Goal: Navigation & Orientation: Find specific page/section

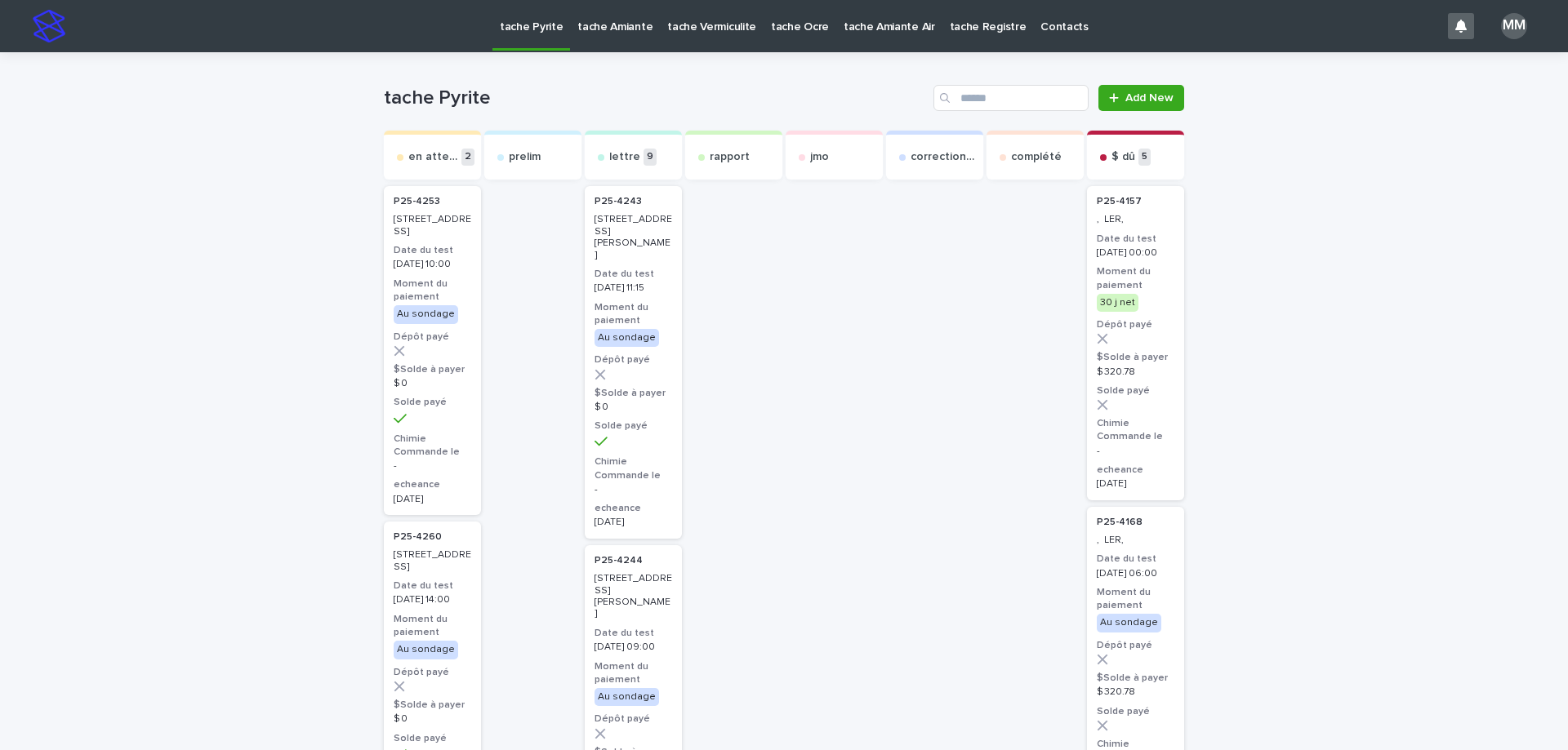
click at [601, 34] on link "tache Amiante" at bounding box center [614, 25] width 89 height 51
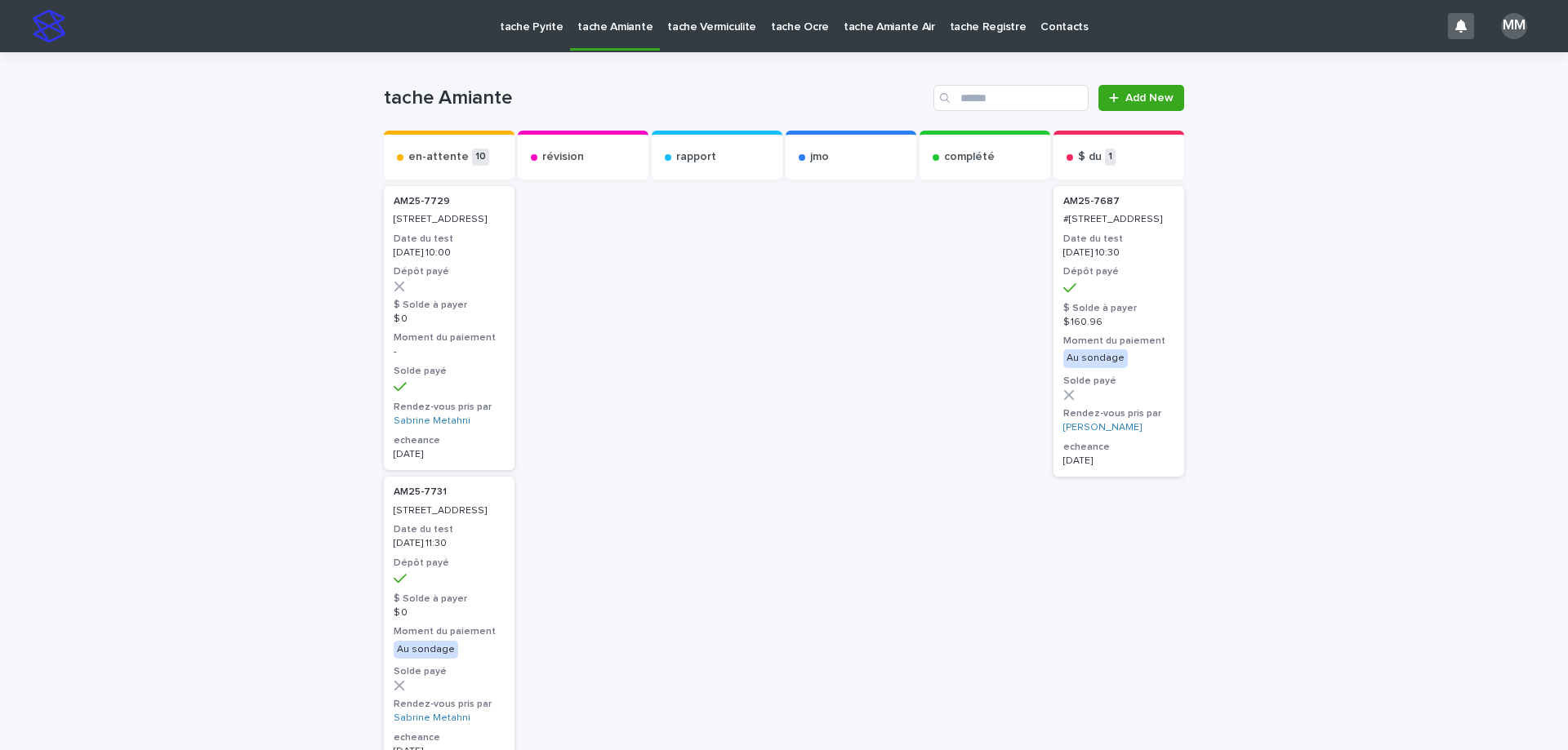
click at [713, 38] on link "tache Vermiculite" at bounding box center [712, 25] width 104 height 51
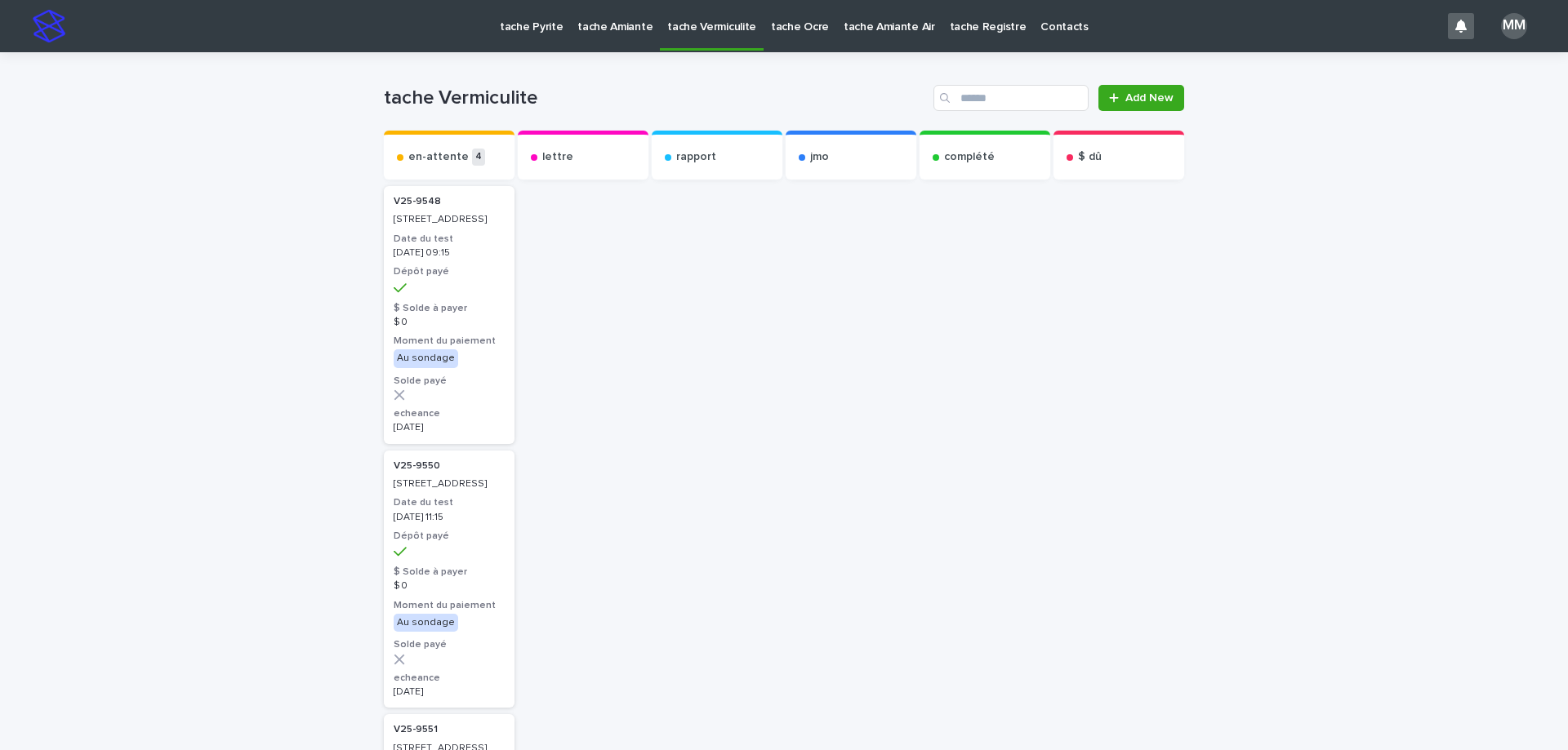
click at [620, 18] on p "tache Amiante" at bounding box center [614, 17] width 75 height 34
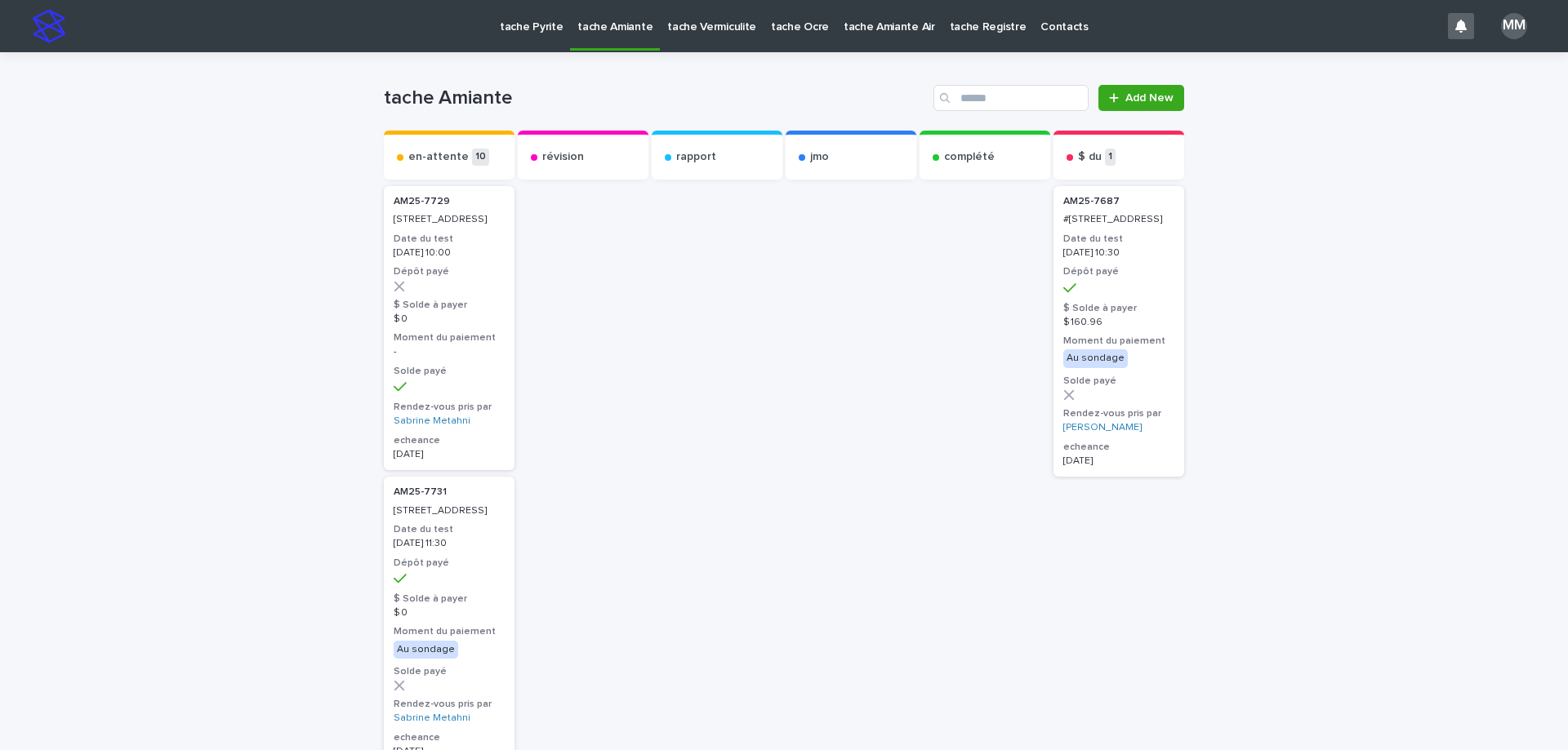
click at [711, 29] on p "tache Vermiculite" at bounding box center [712, 17] width 89 height 34
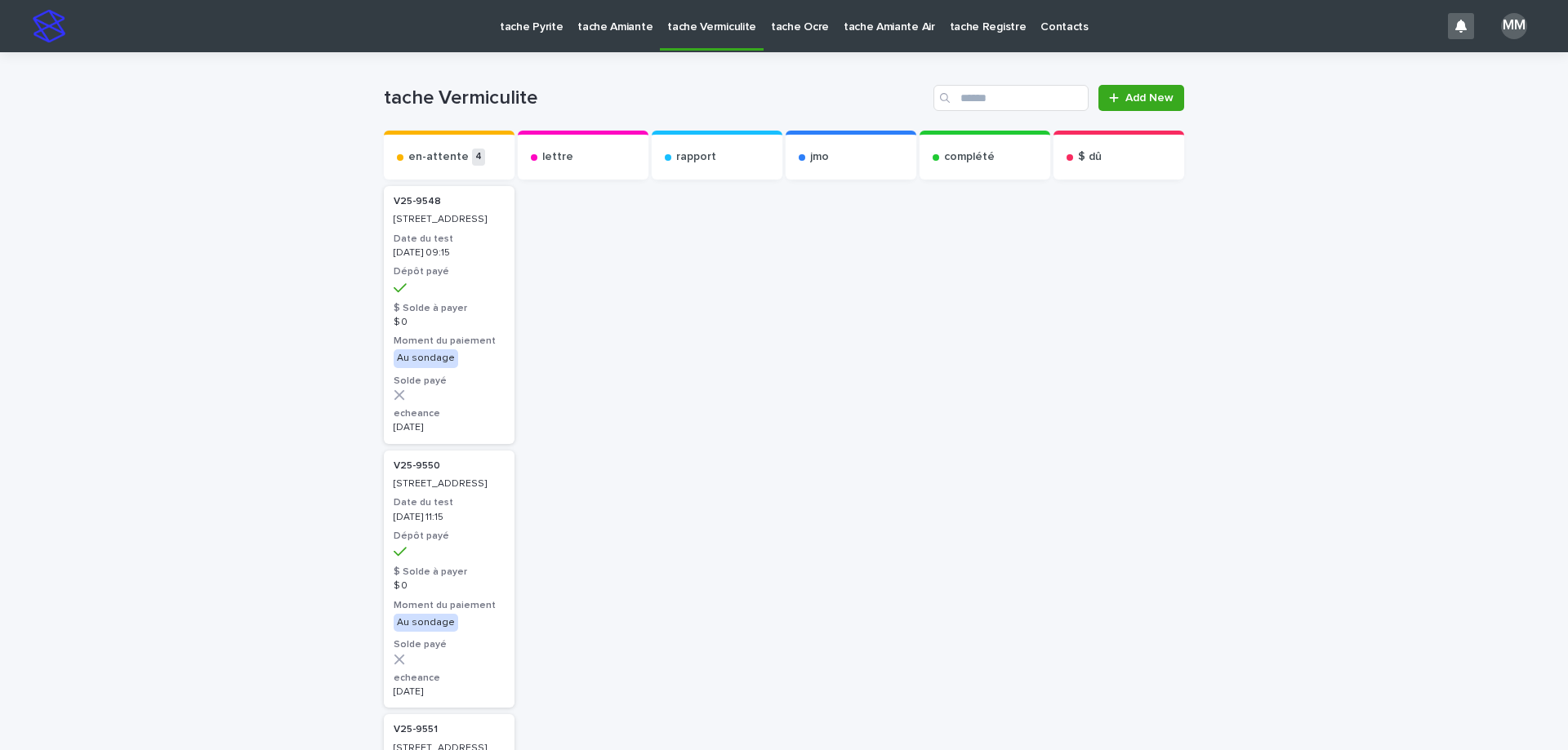
click at [778, 27] on p "tache Ocre" at bounding box center [800, 17] width 58 height 34
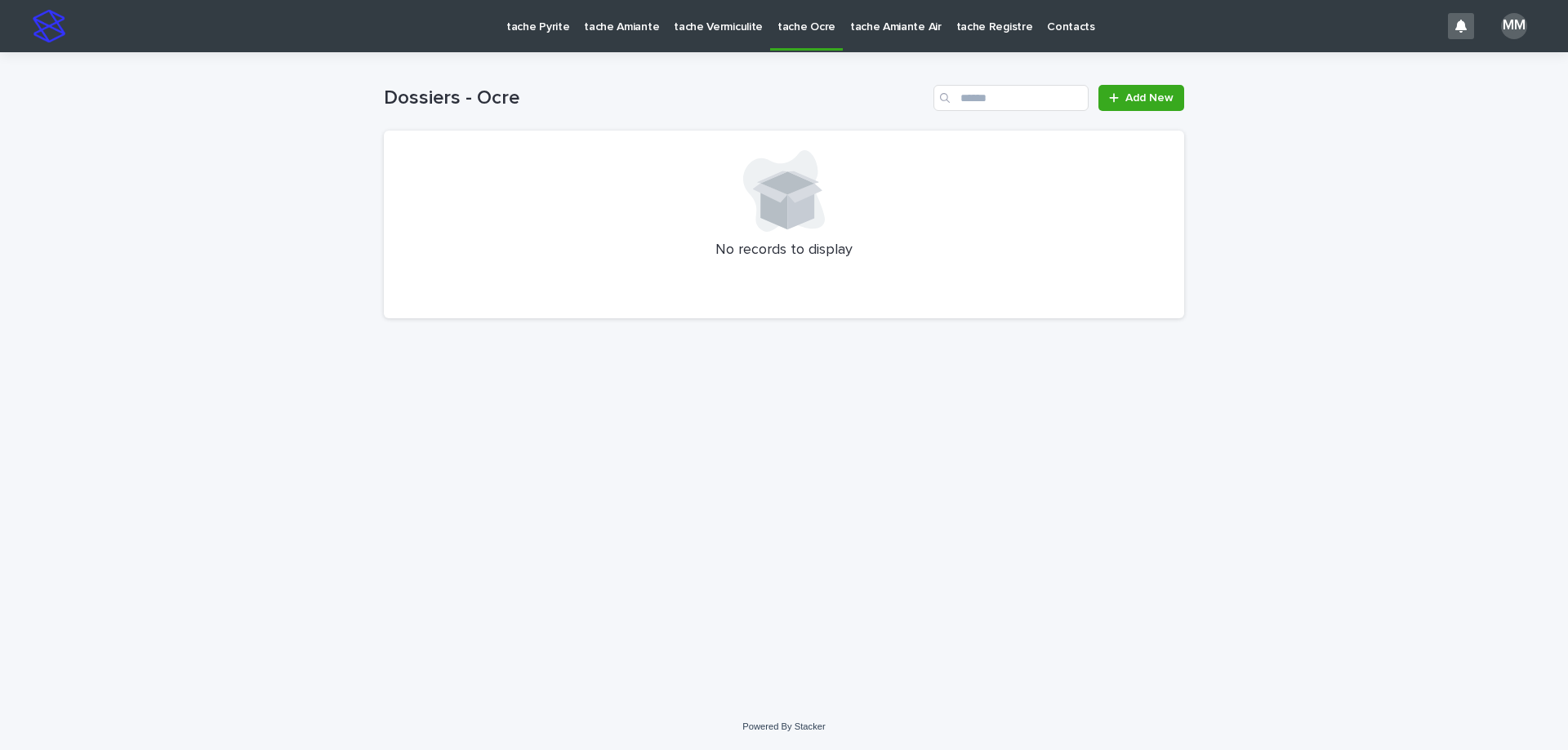
click at [549, 29] on p "tache Pyrite" at bounding box center [538, 17] width 63 height 34
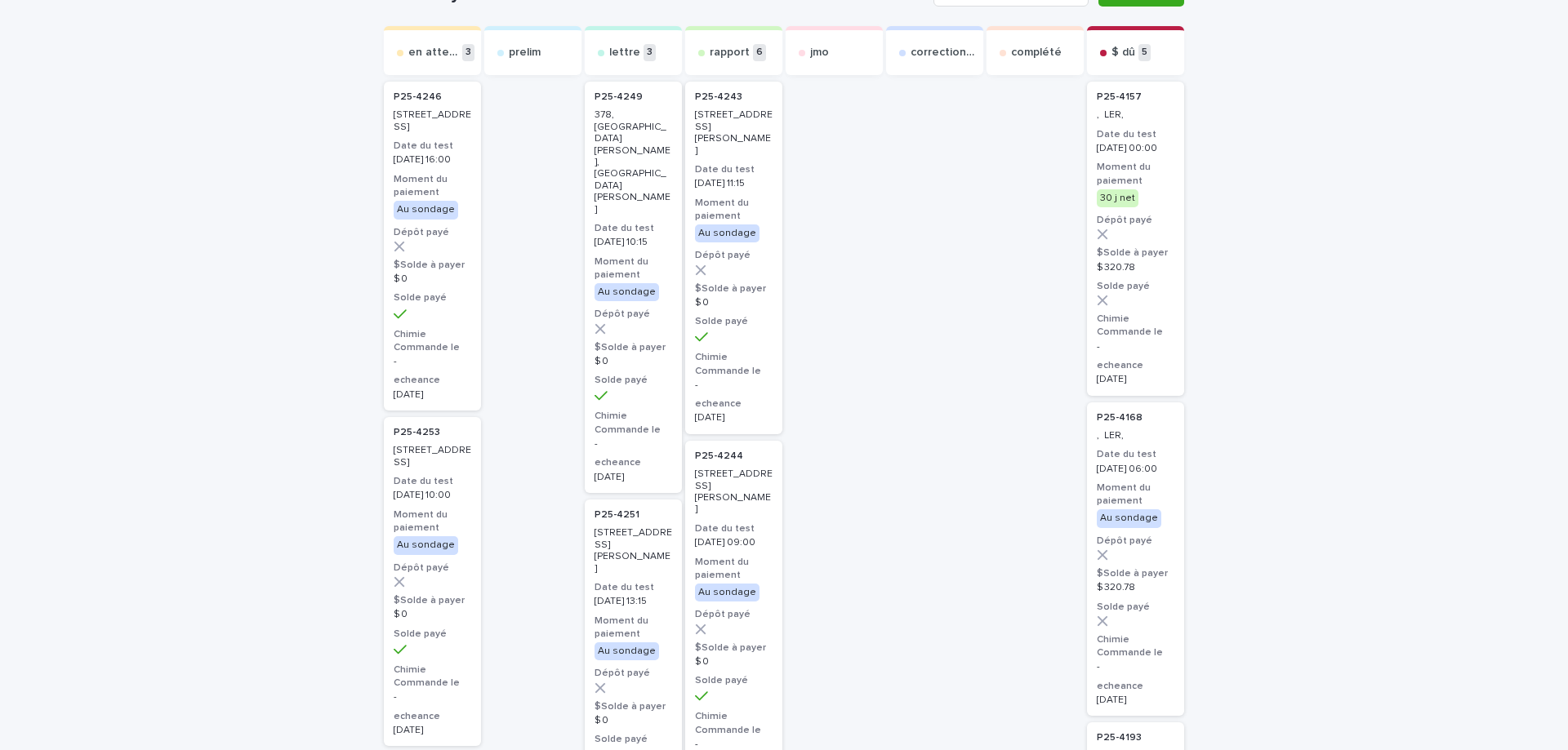
scroll to position [82, 0]
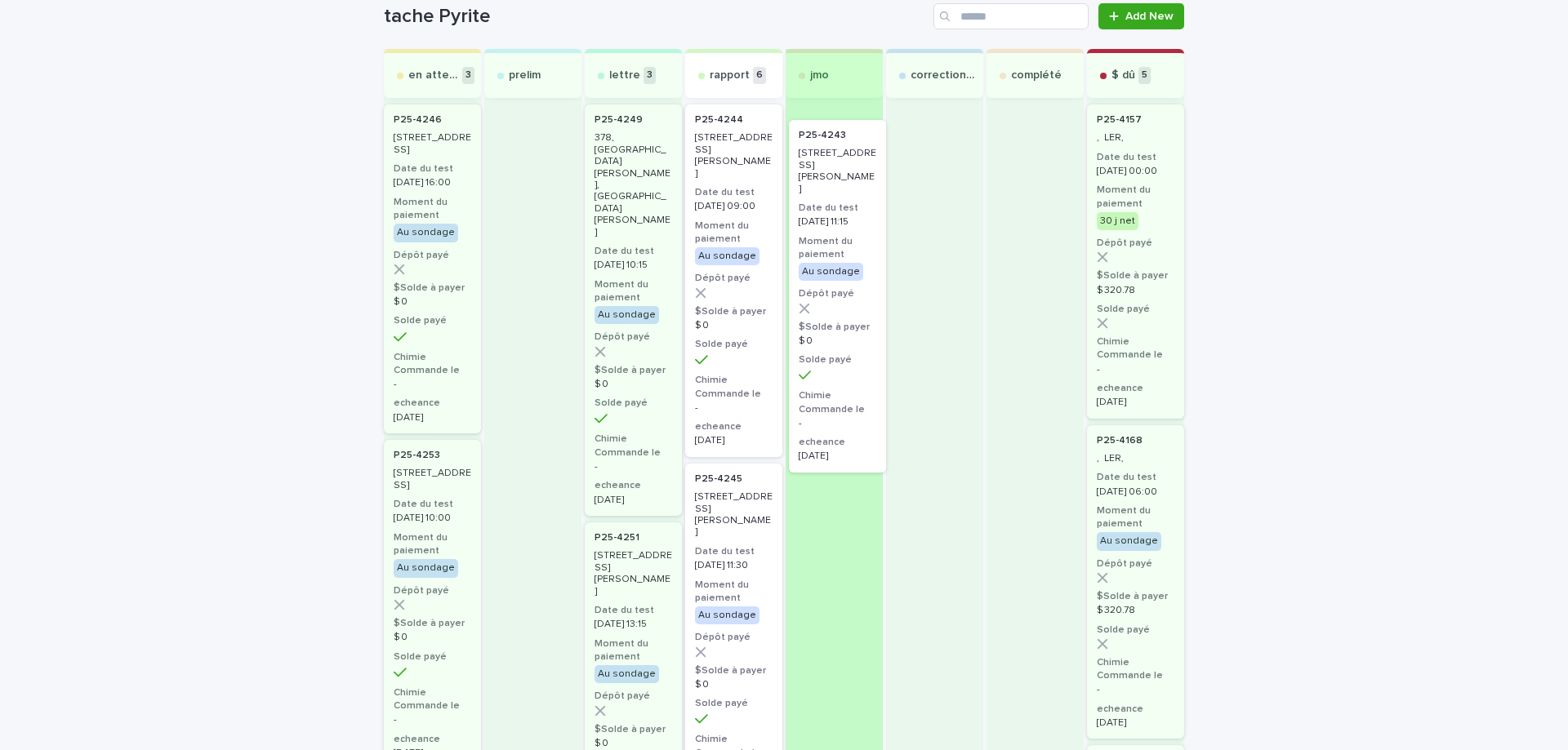
drag, startPoint x: 736, startPoint y: 171, endPoint x: 847, endPoint y: 191, distance: 112.8
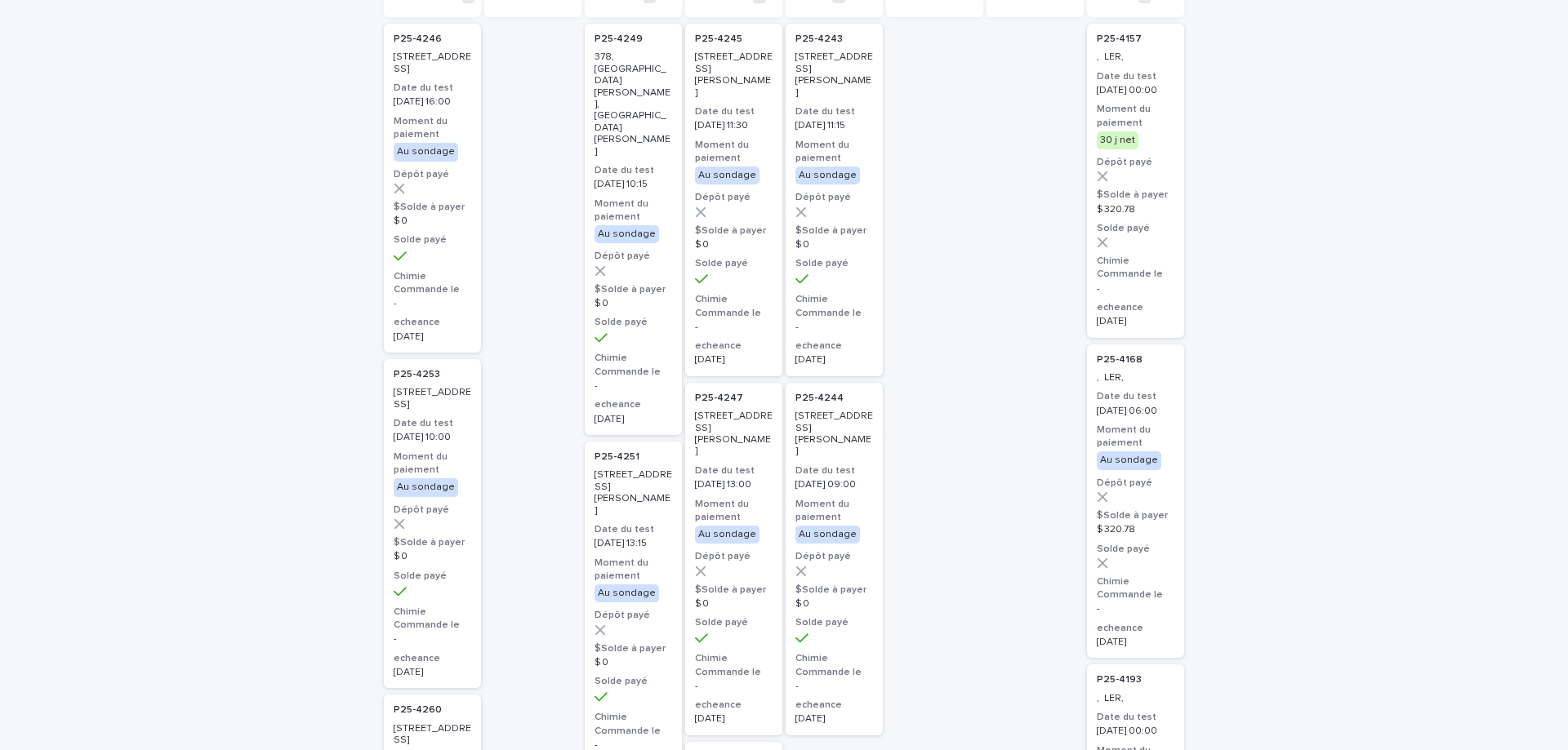
scroll to position [0, 0]
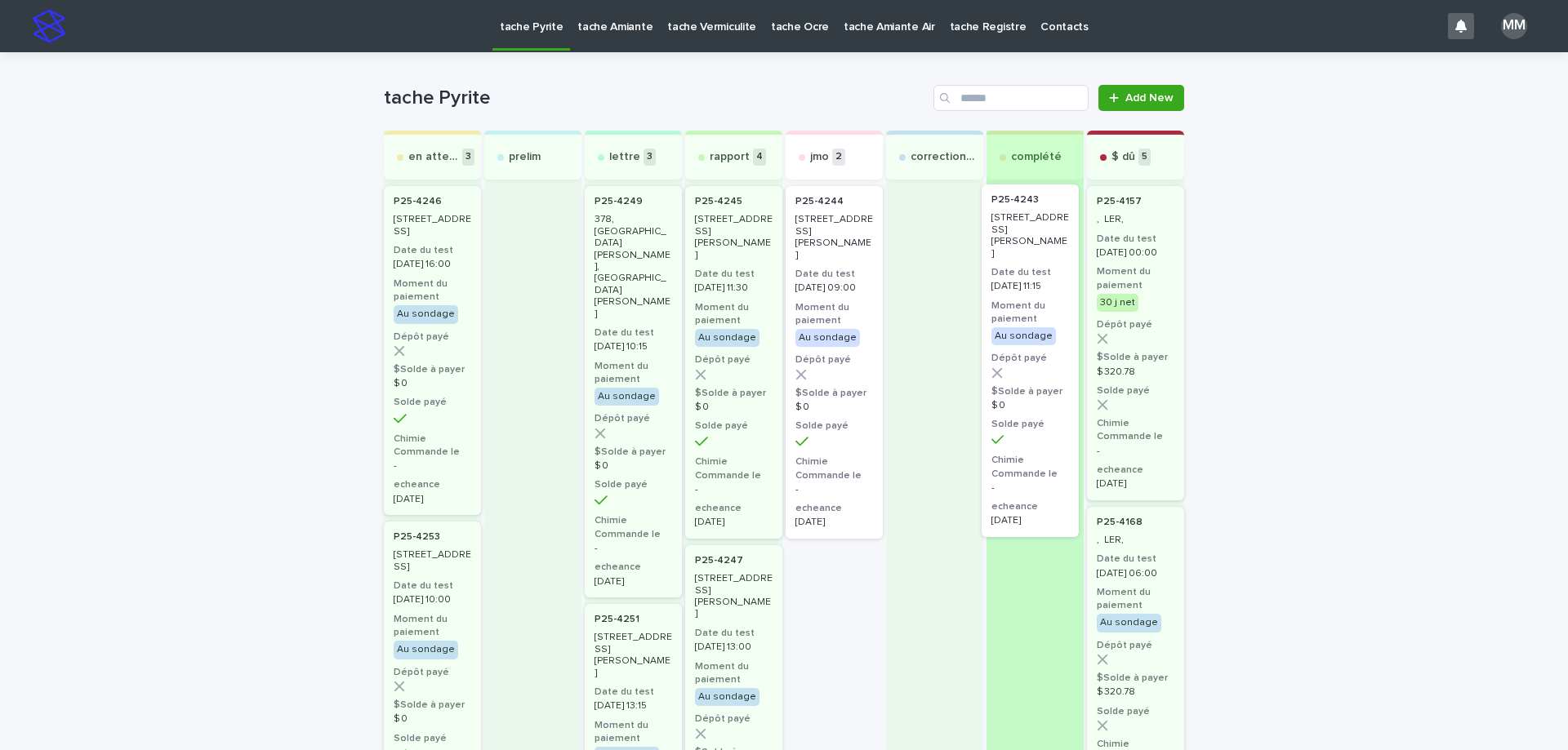
drag, startPoint x: 835, startPoint y: 253, endPoint x: 1040, endPoint y: 253, distance: 205.0
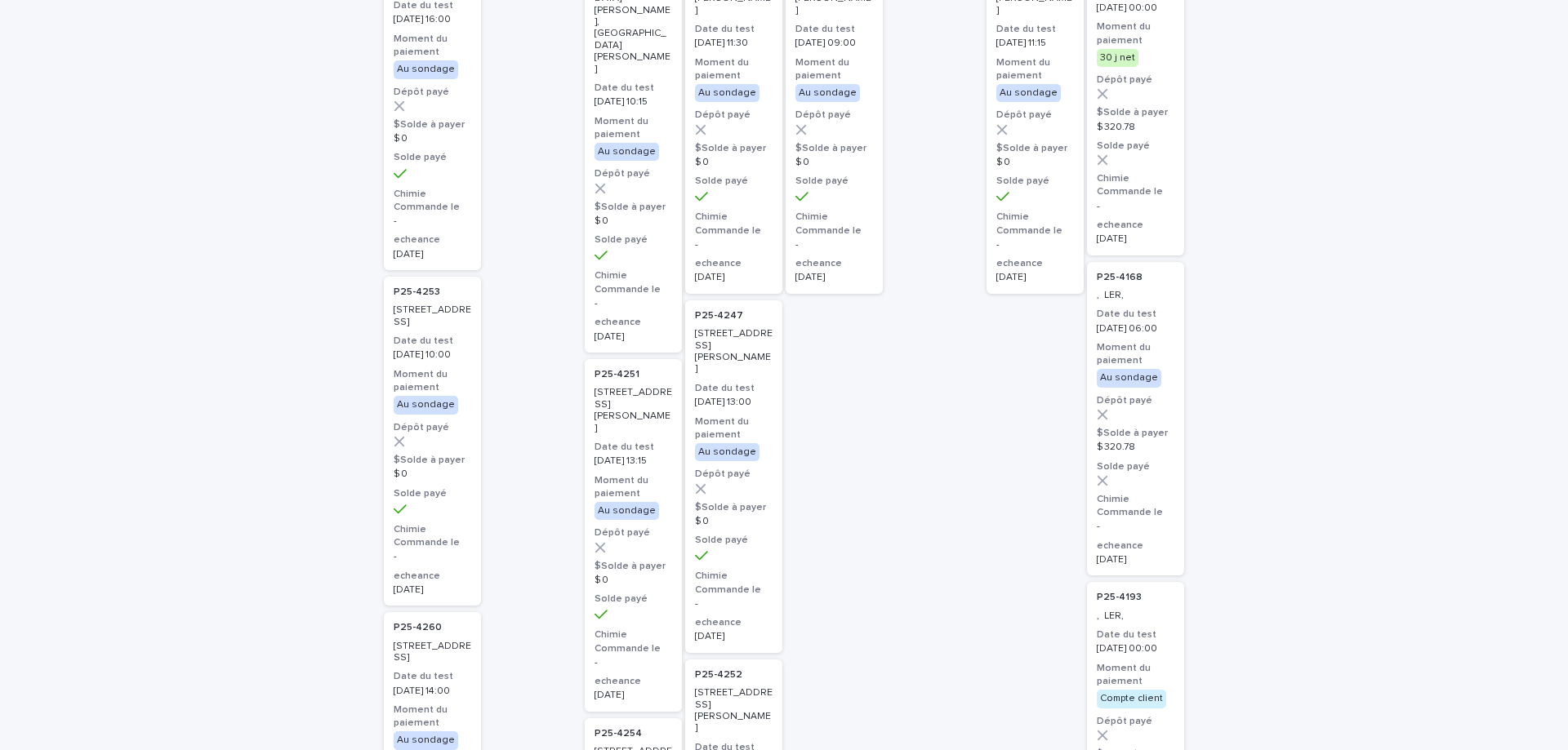
scroll to position [82, 0]
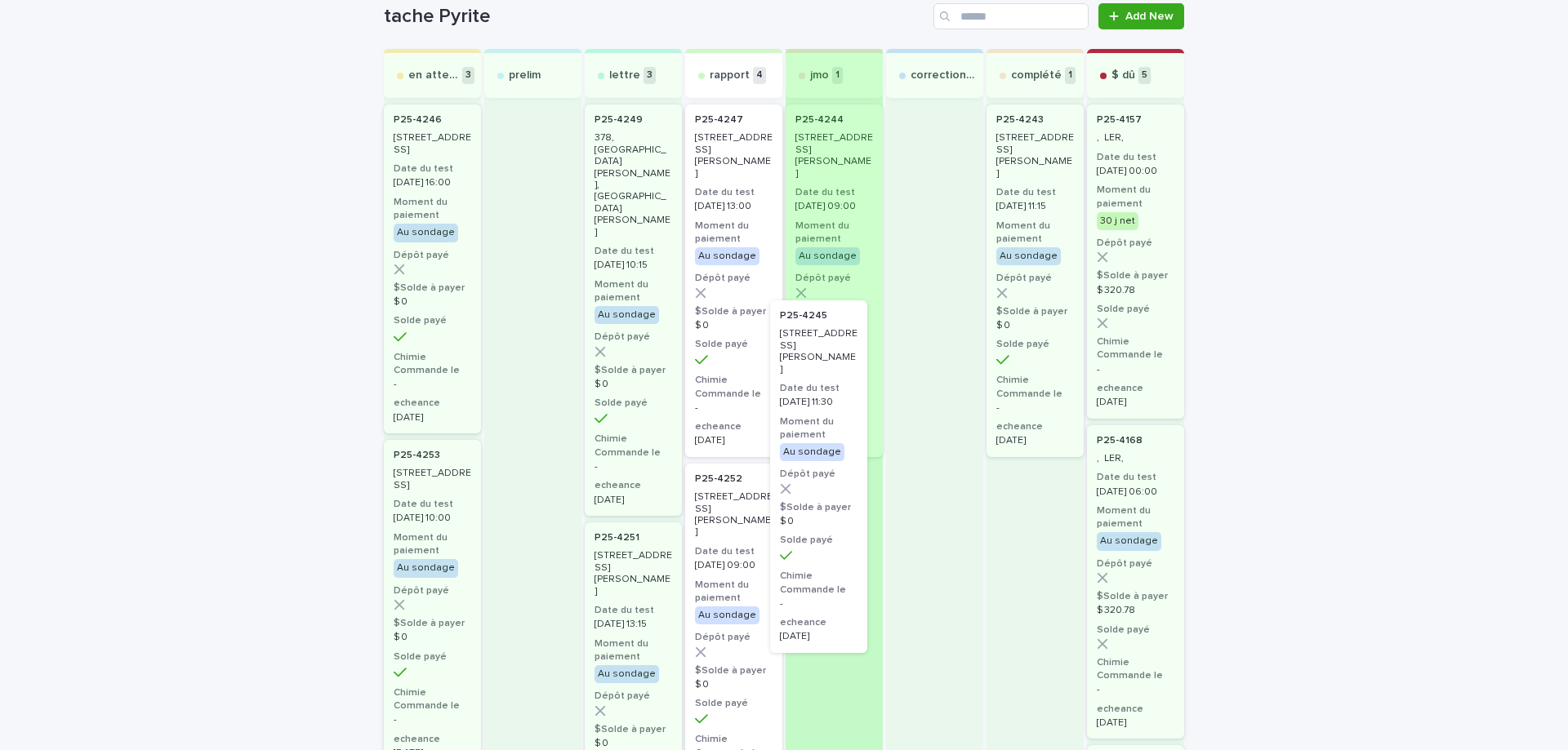
drag, startPoint x: 717, startPoint y: 172, endPoint x: 816, endPoint y: 379, distance: 229.5
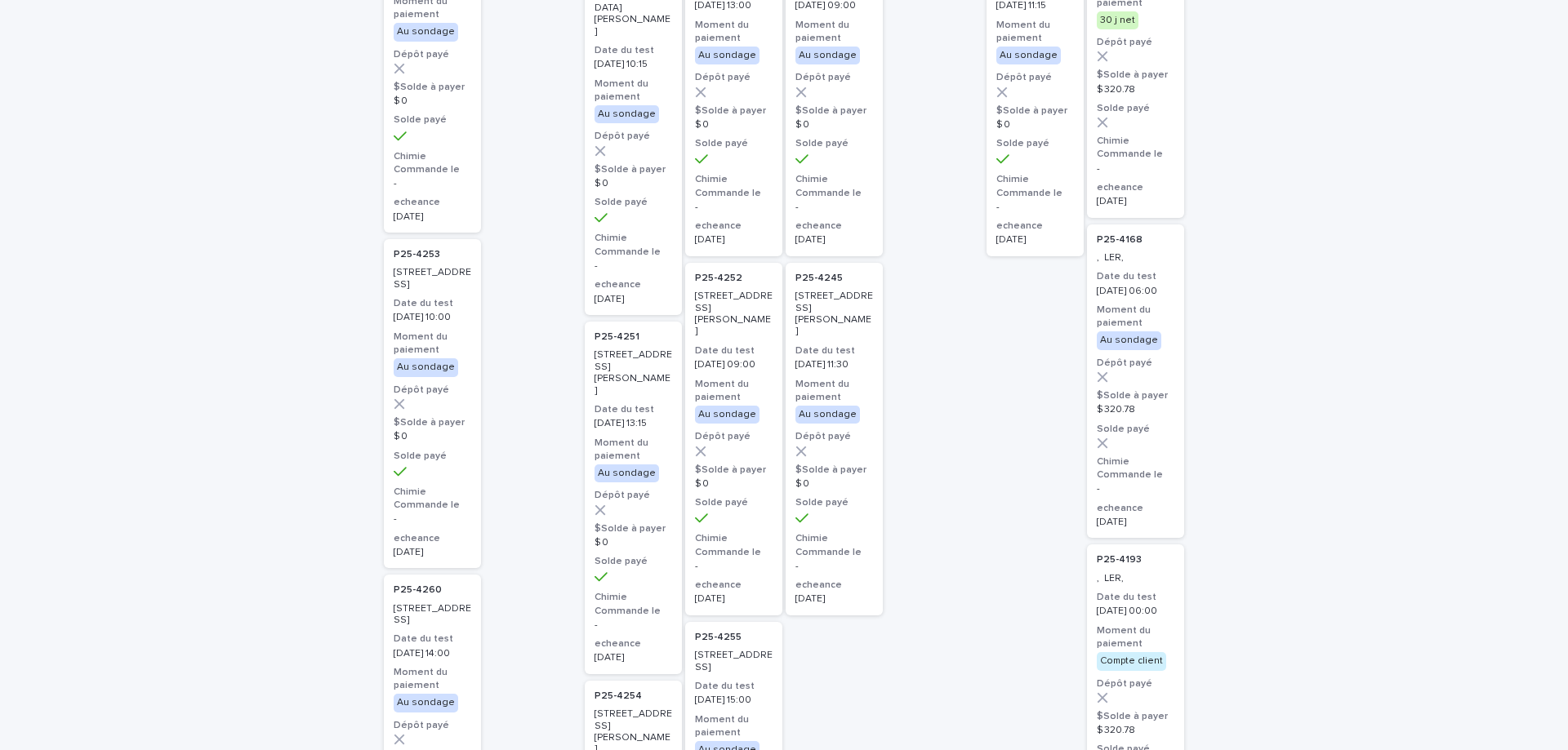
scroll to position [163, 0]
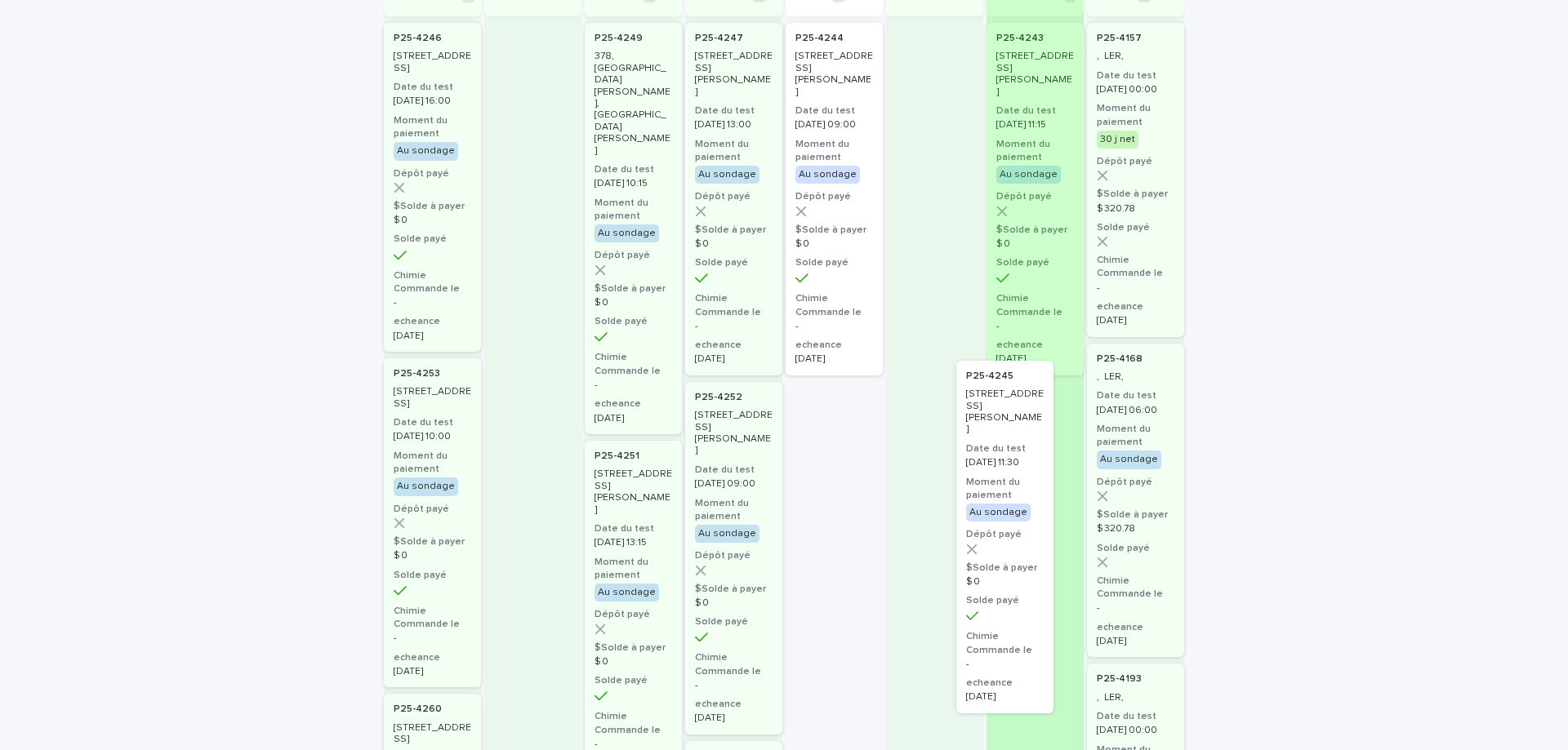
drag, startPoint x: 830, startPoint y: 448, endPoint x: 1015, endPoint y: 426, distance: 186.3
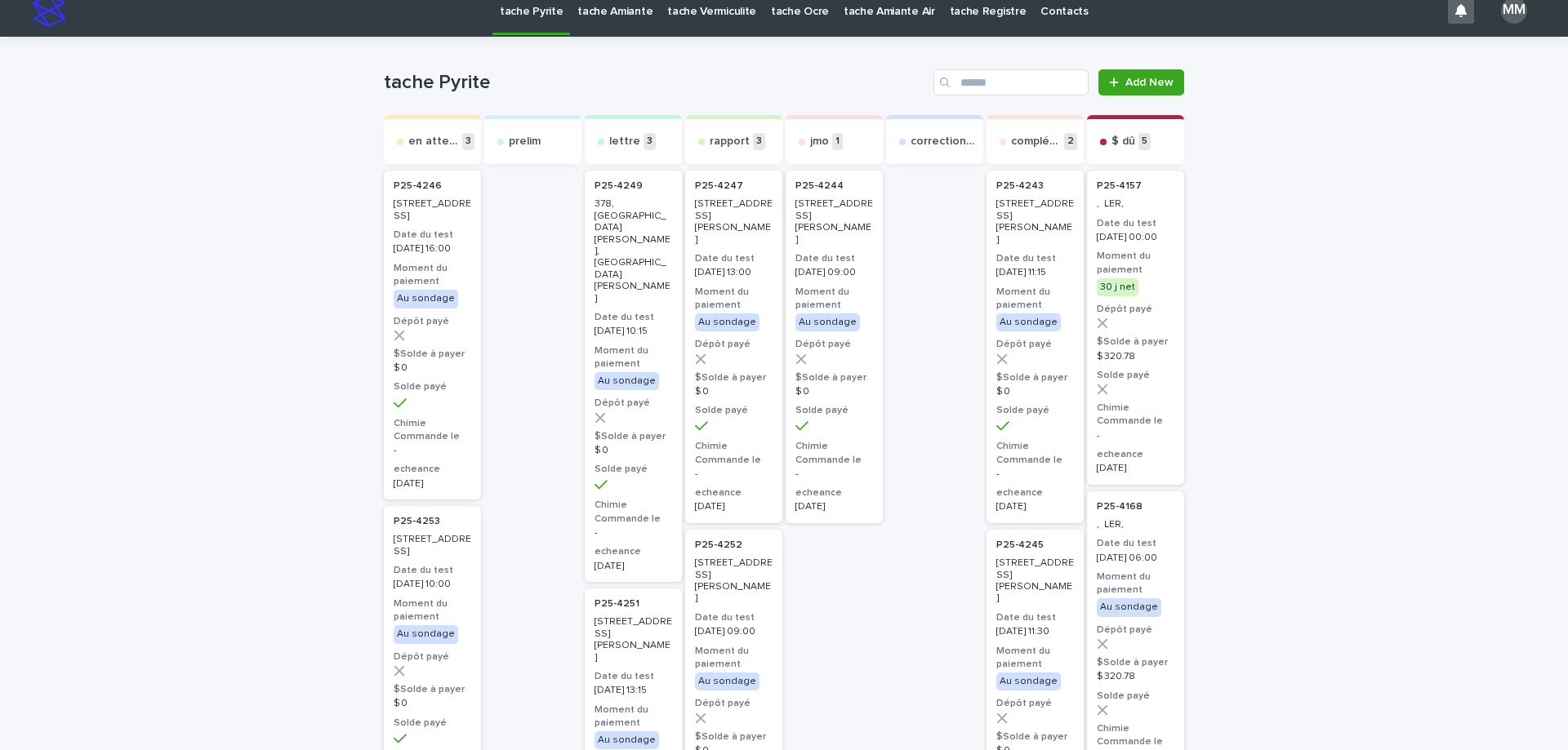
scroll to position [0, 0]
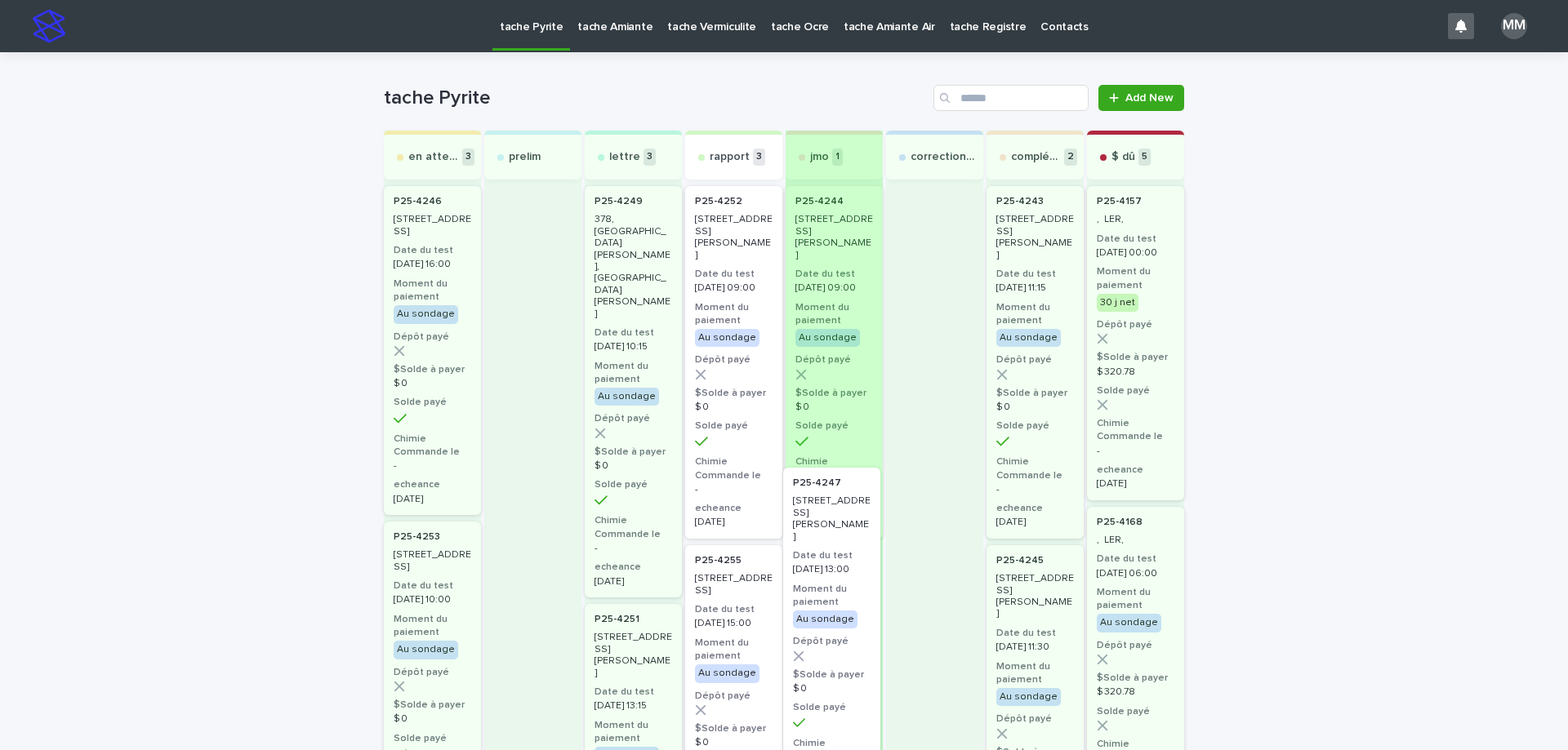
drag, startPoint x: 714, startPoint y: 260, endPoint x: 851, endPoint y: 533, distance: 305.4
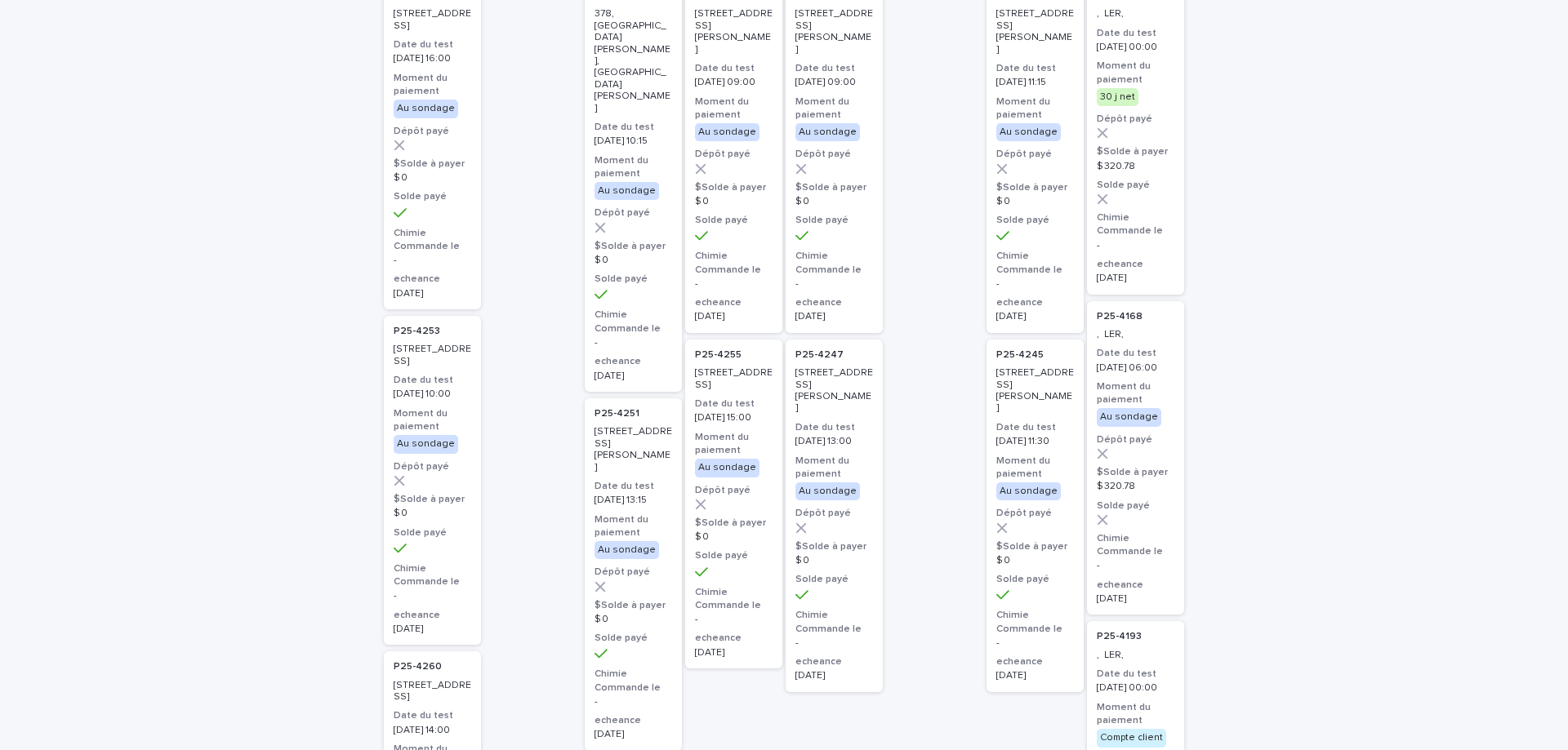
scroll to position [326, 0]
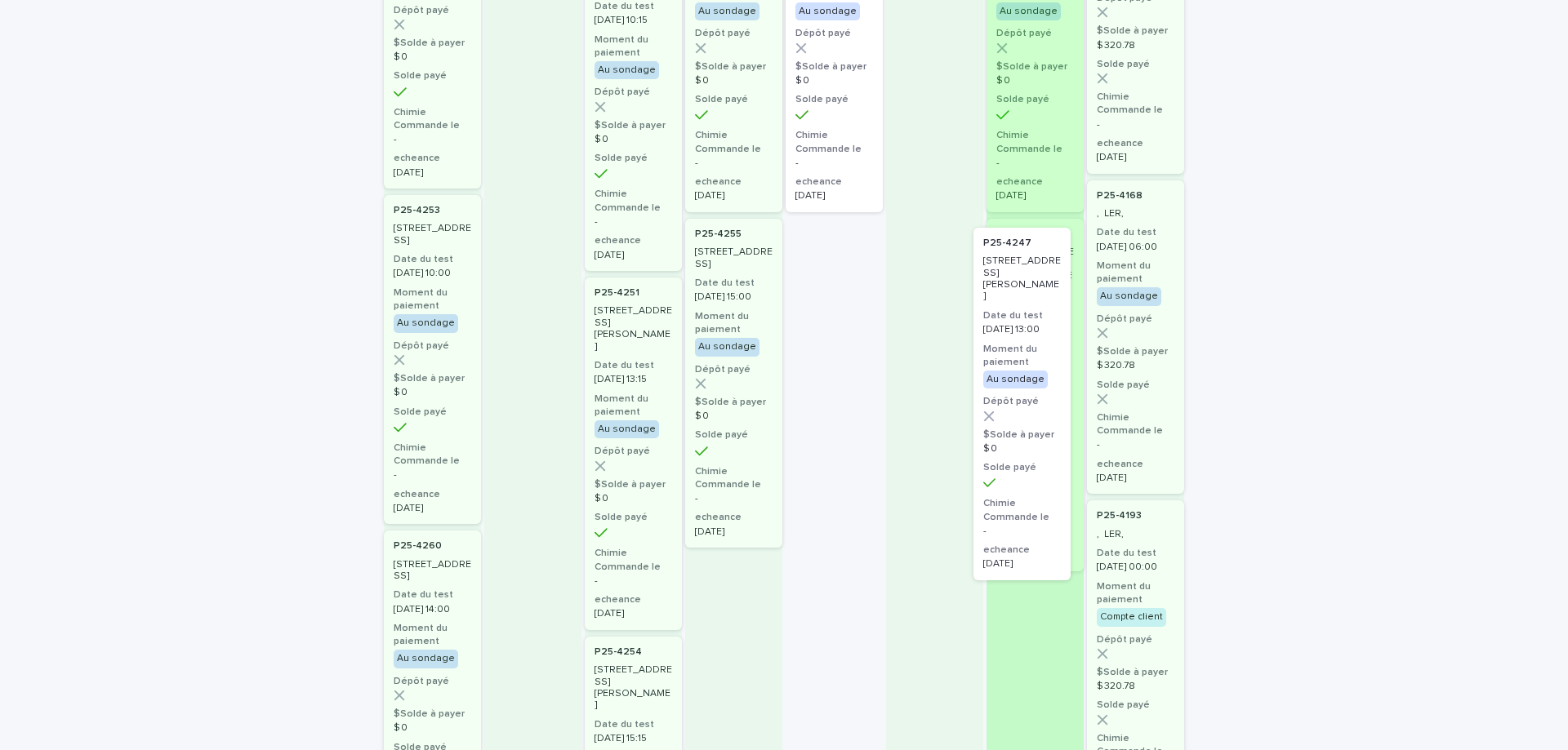
drag, startPoint x: 835, startPoint y: 287, endPoint x: 1038, endPoint y: 298, distance: 203.3
click at [1038, 298] on div "en attente 3 P25-4246 5045, rue Michel, Longueuil Date du test 2025-08-12 16:00…" at bounding box center [784, 673] width 800 height 1739
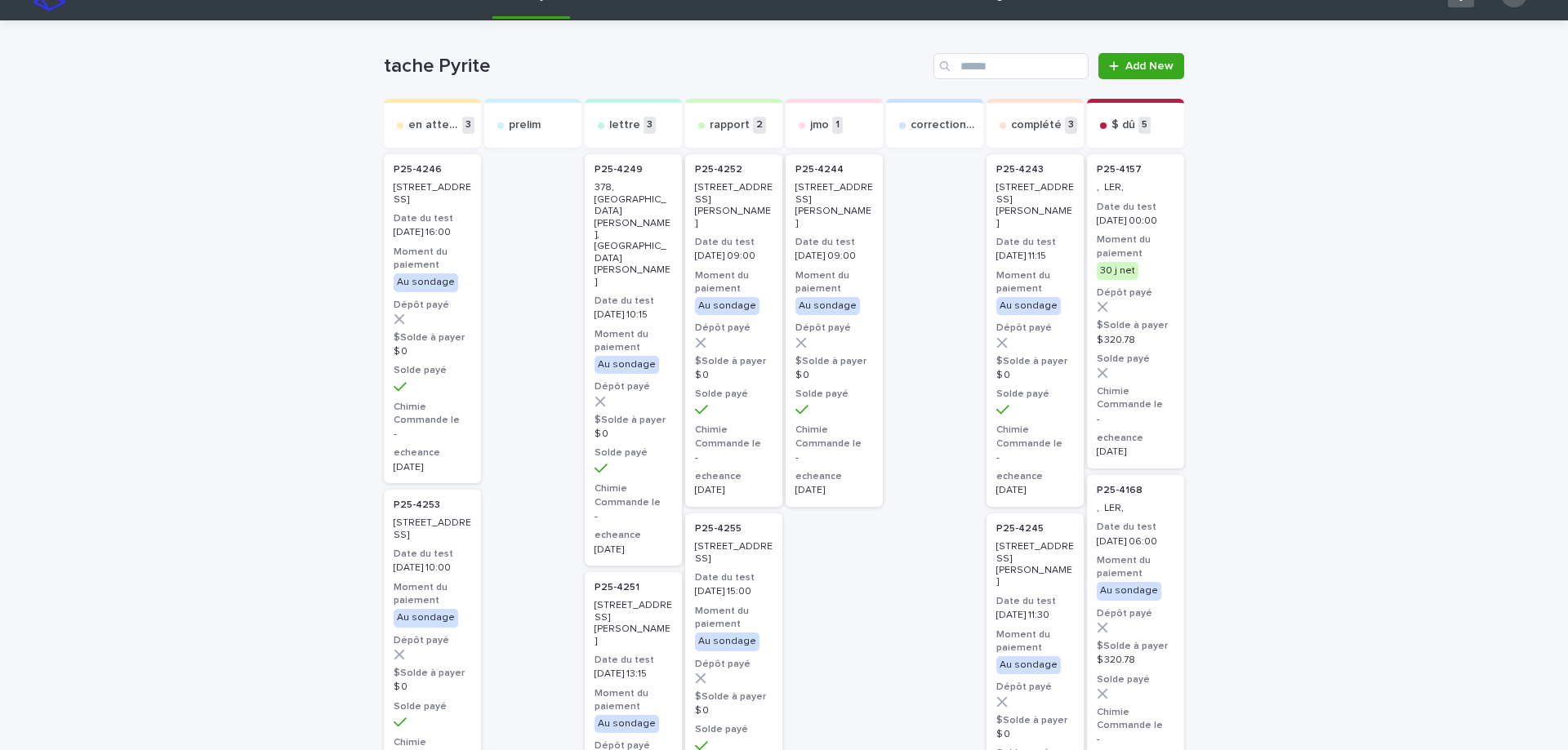
scroll to position [0, 0]
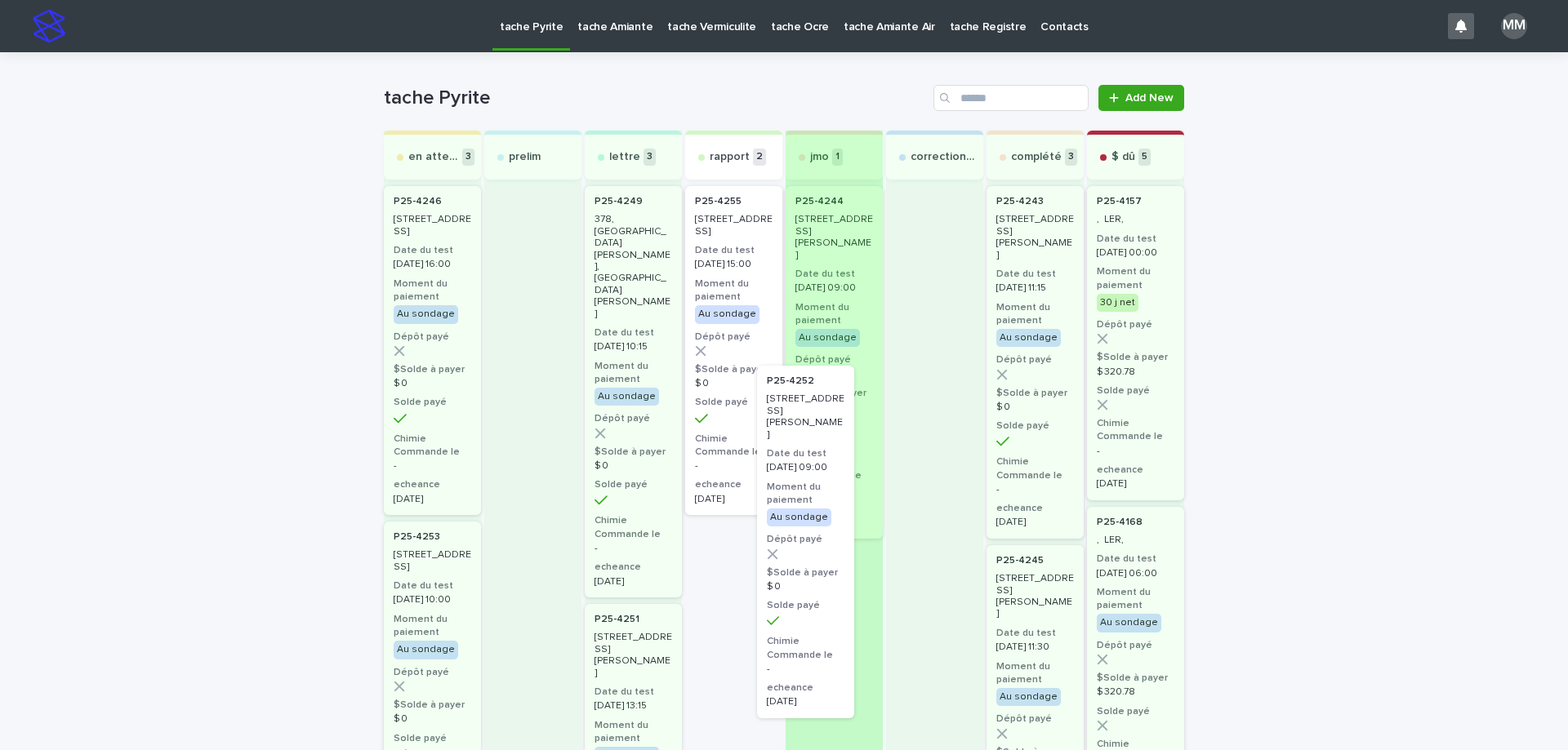
drag, startPoint x: 723, startPoint y: 243, endPoint x: 808, endPoint y: 431, distance: 206.3
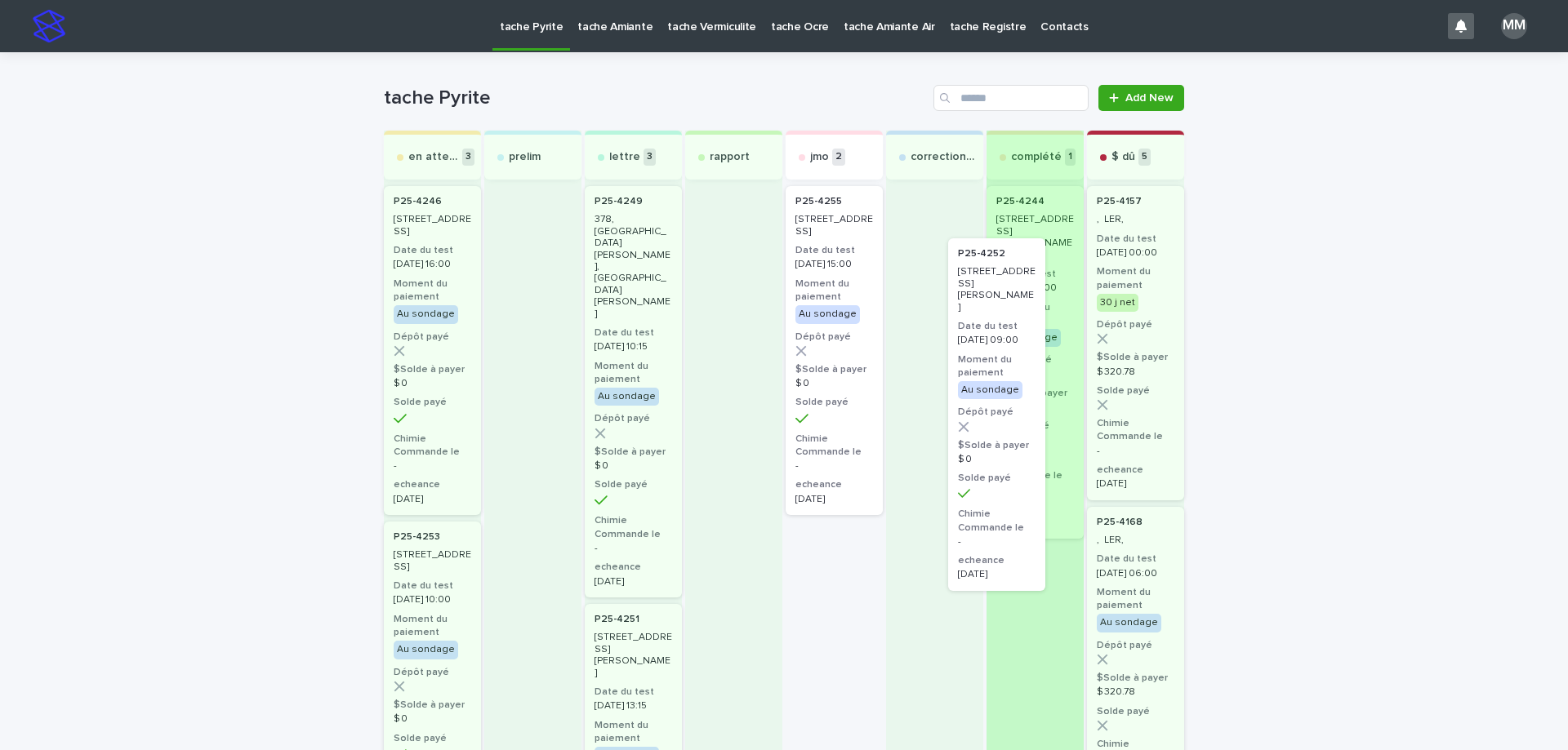
drag, startPoint x: 816, startPoint y: 228, endPoint x: 988, endPoint y: 285, distance: 181.2
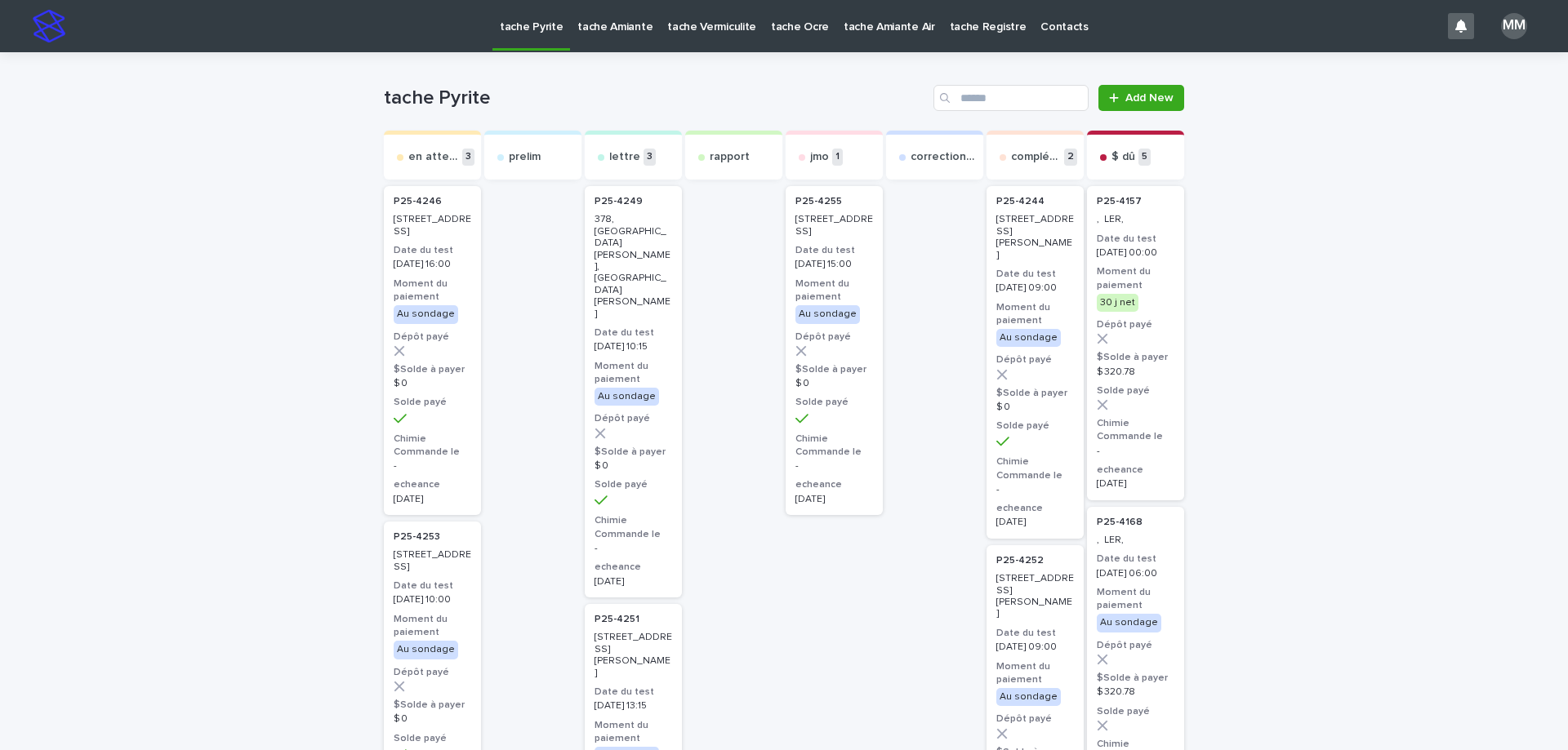
click at [585, 23] on p "tache Amiante" at bounding box center [614, 17] width 75 height 34
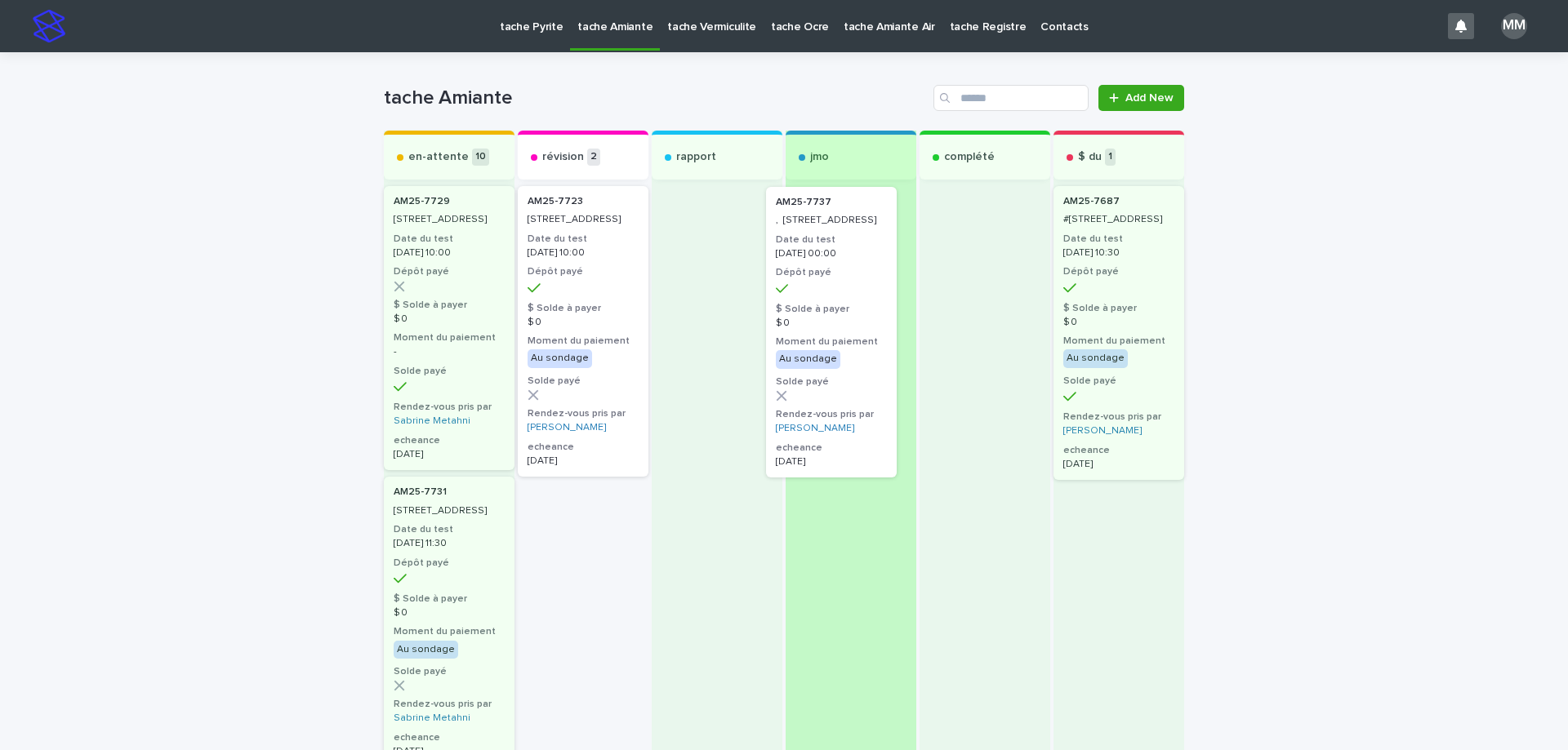
drag, startPoint x: 595, startPoint y: 308, endPoint x: 854, endPoint y: 314, distance: 259.1
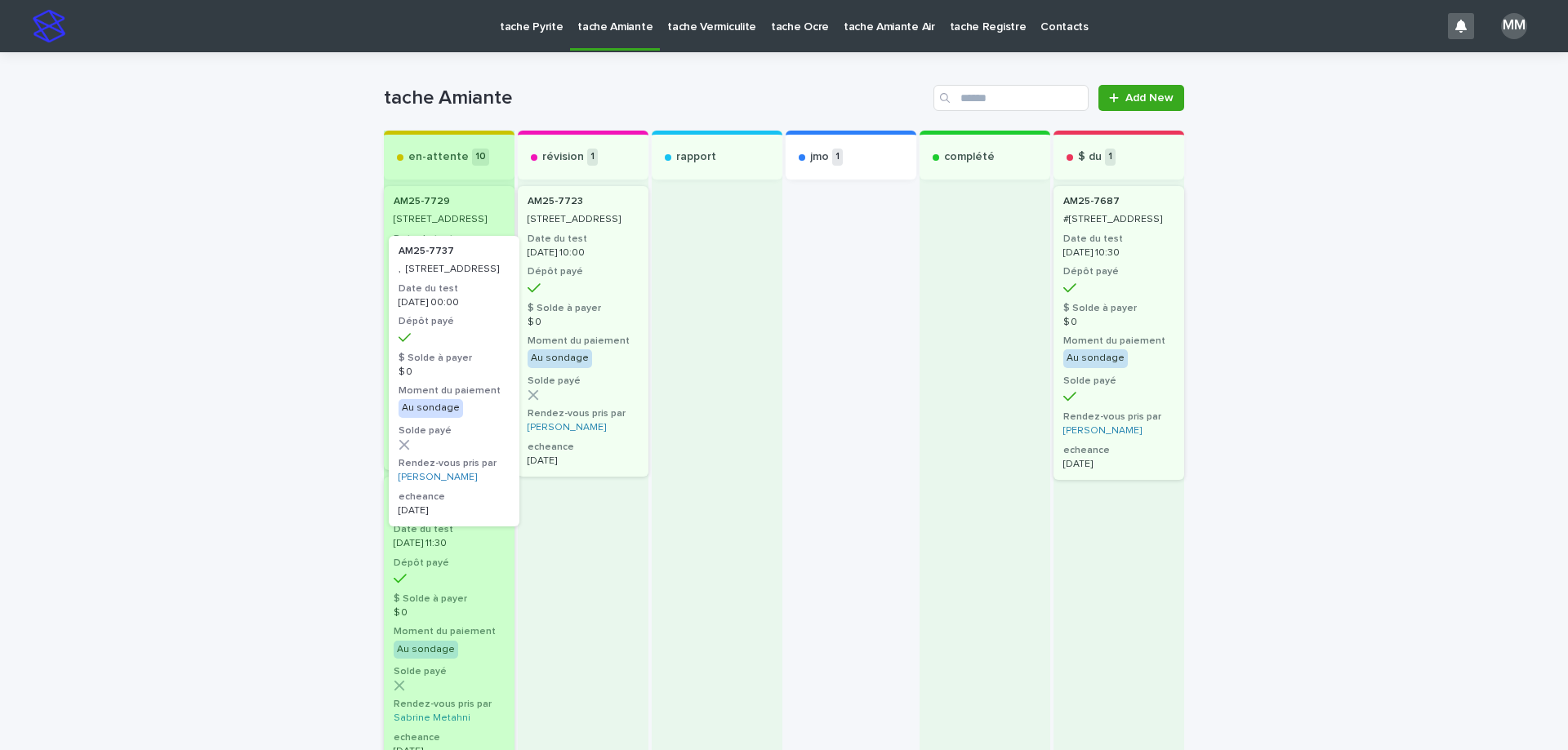
drag, startPoint x: 876, startPoint y: 242, endPoint x: 482, endPoint y: 296, distance: 397.7
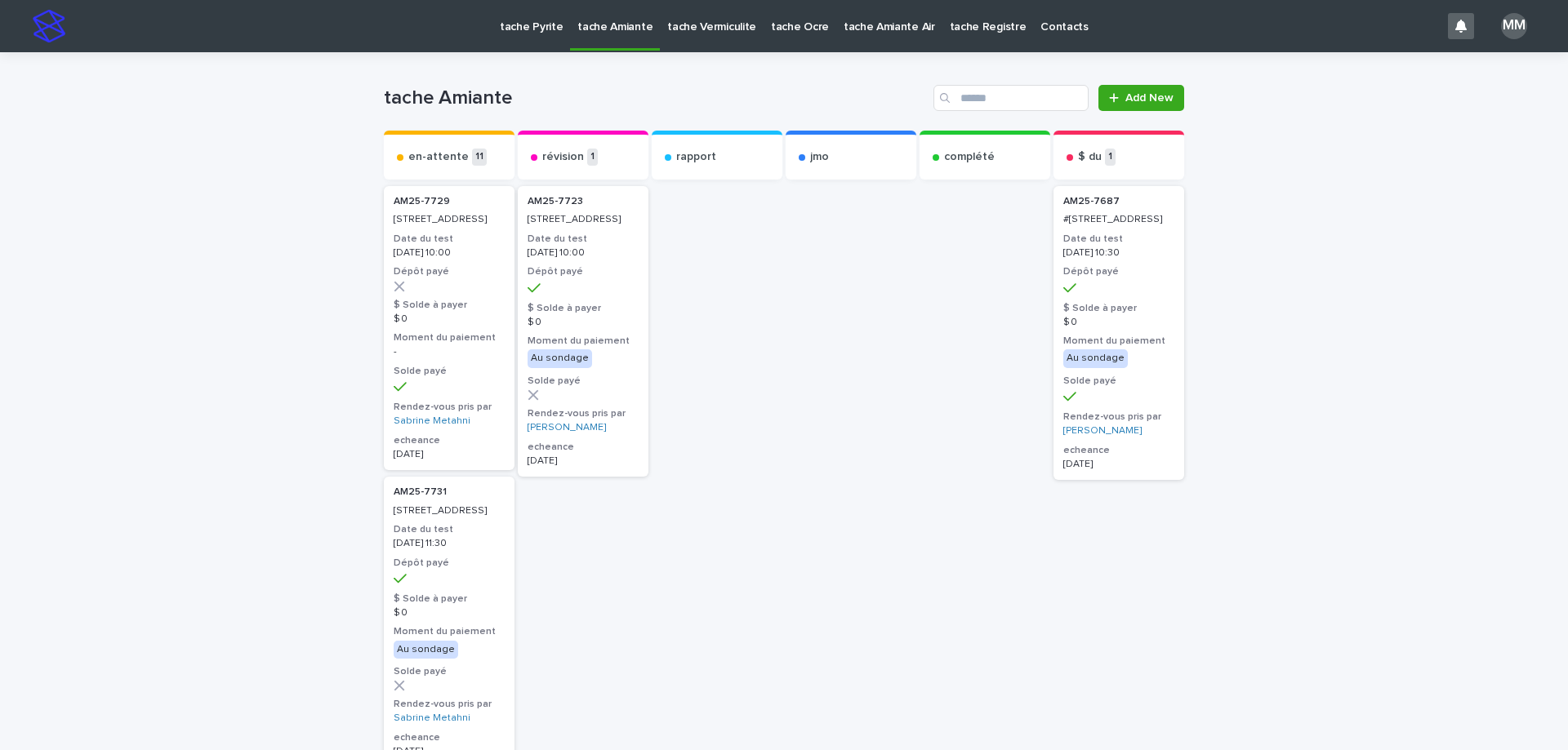
click at [707, 32] on p "tache Vermiculite" at bounding box center [712, 17] width 89 height 34
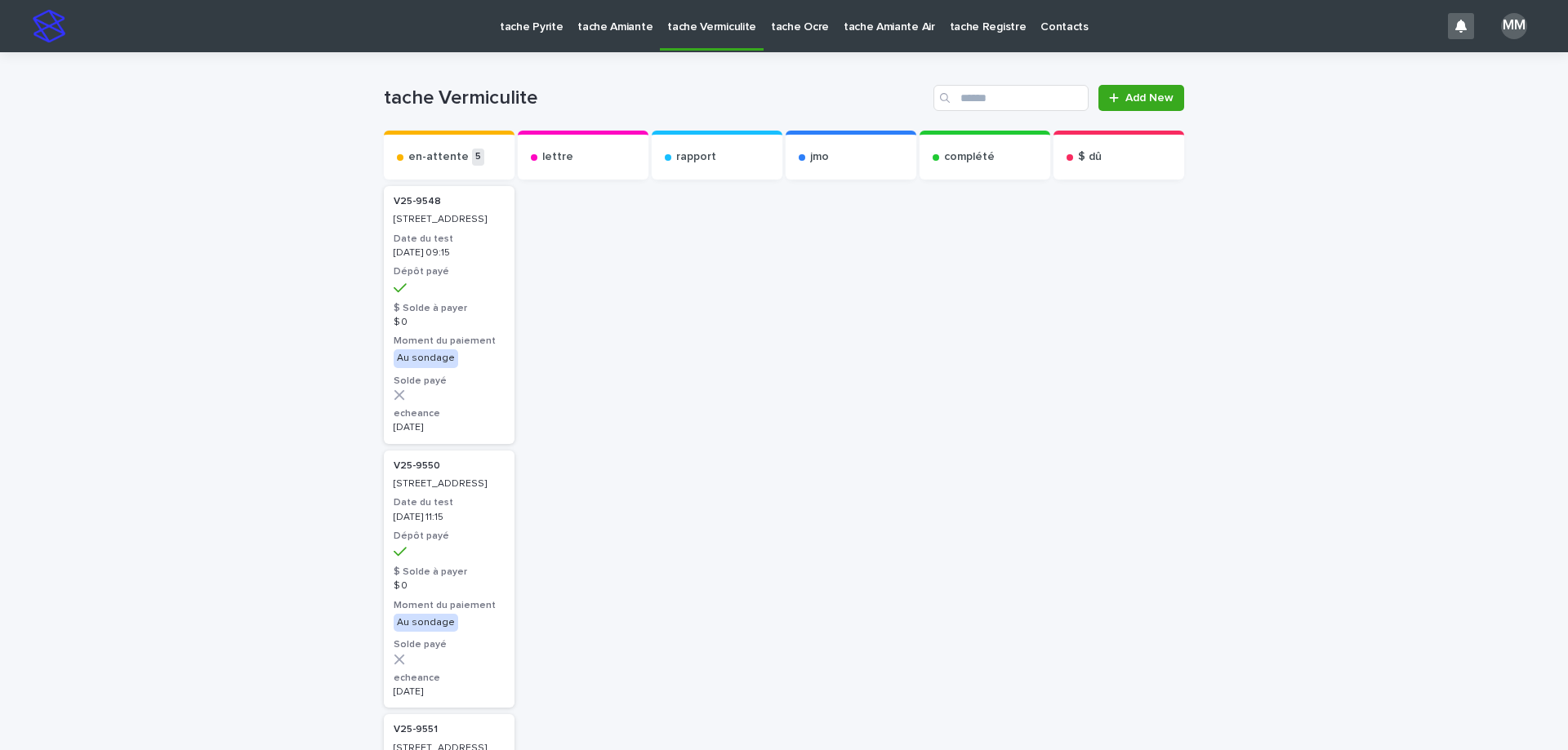
click at [546, 20] on p "tache Pyrite" at bounding box center [531, 17] width 63 height 34
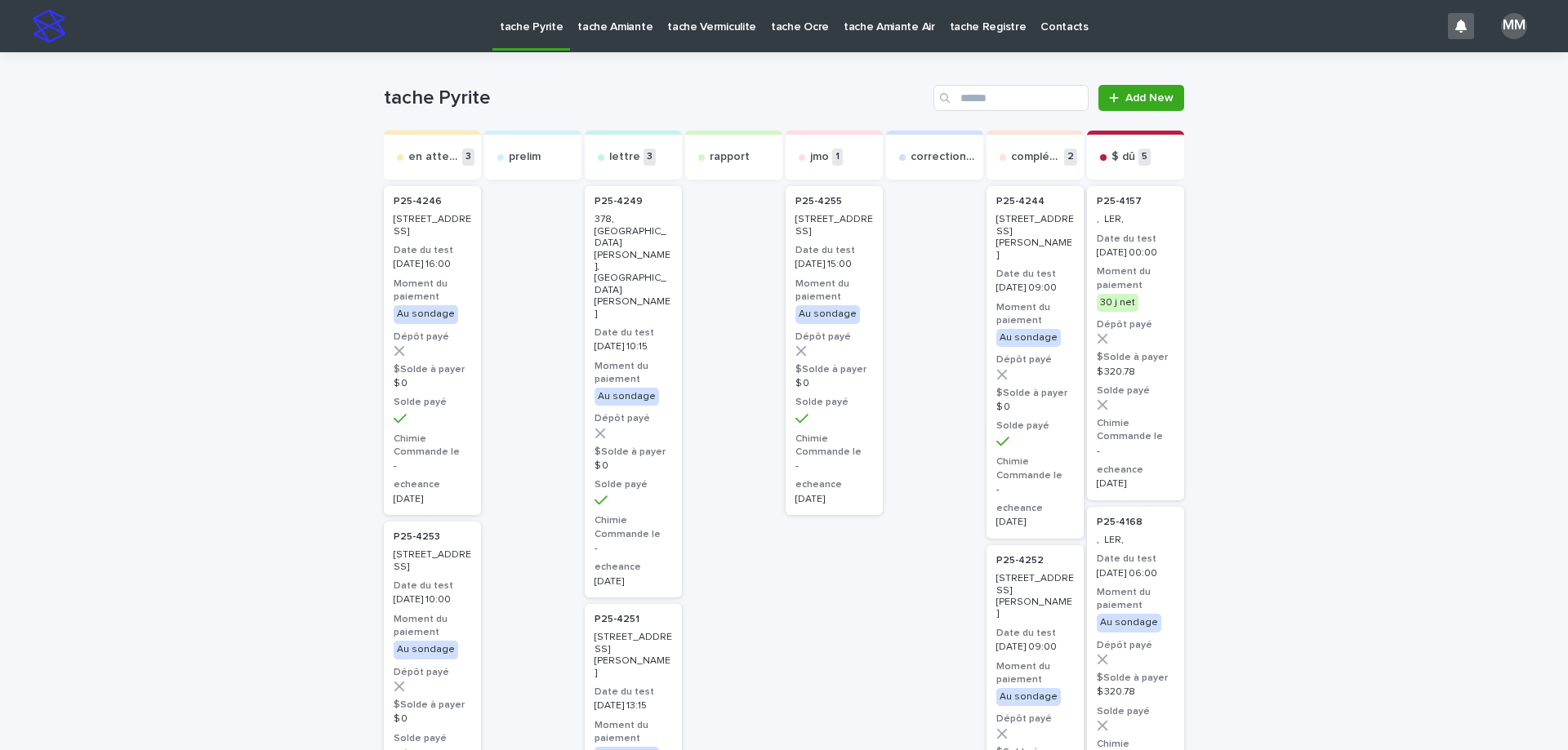
click at [598, 27] on p "tache Amiante" at bounding box center [614, 17] width 75 height 34
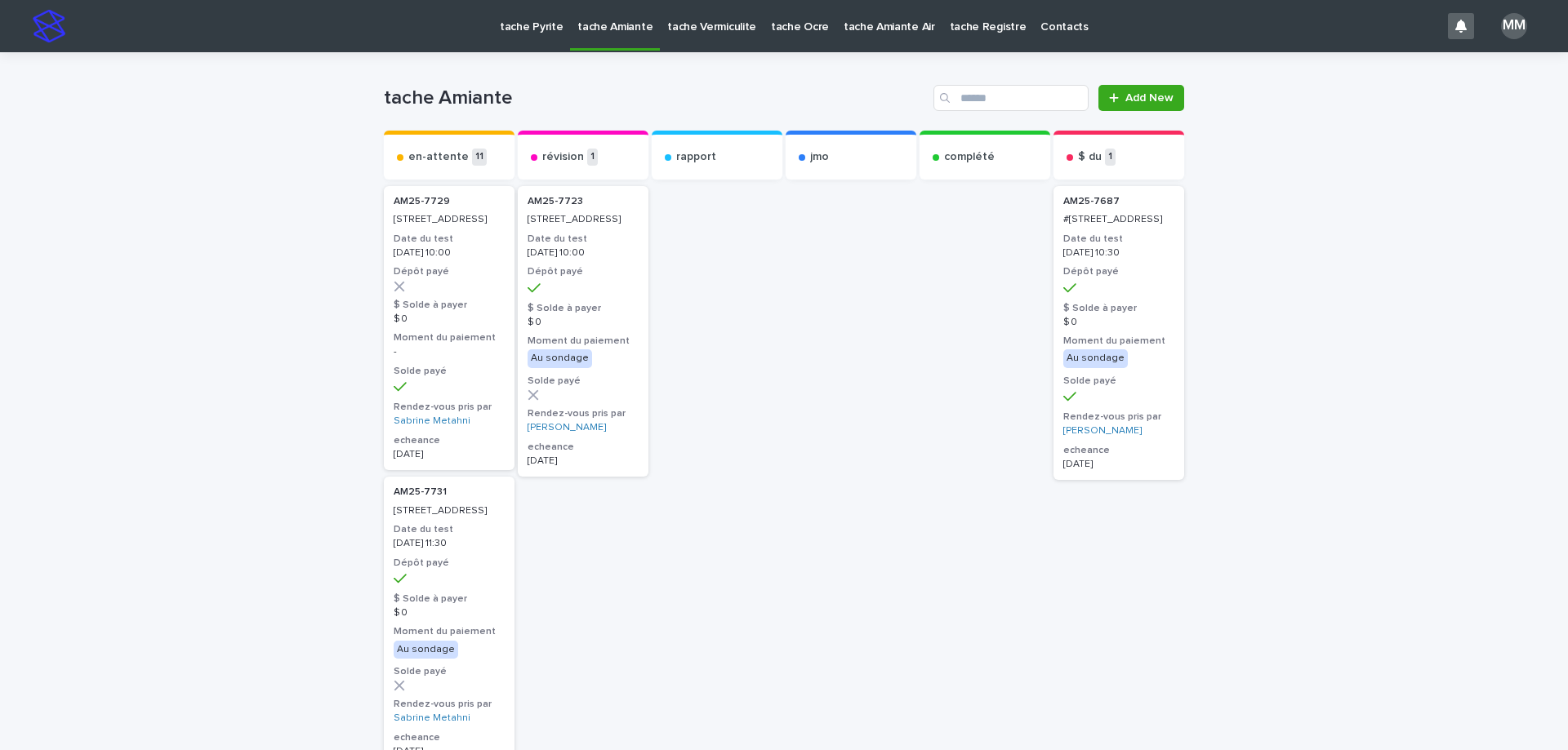
click at [508, 26] on p "tache Pyrite" at bounding box center [531, 17] width 63 height 34
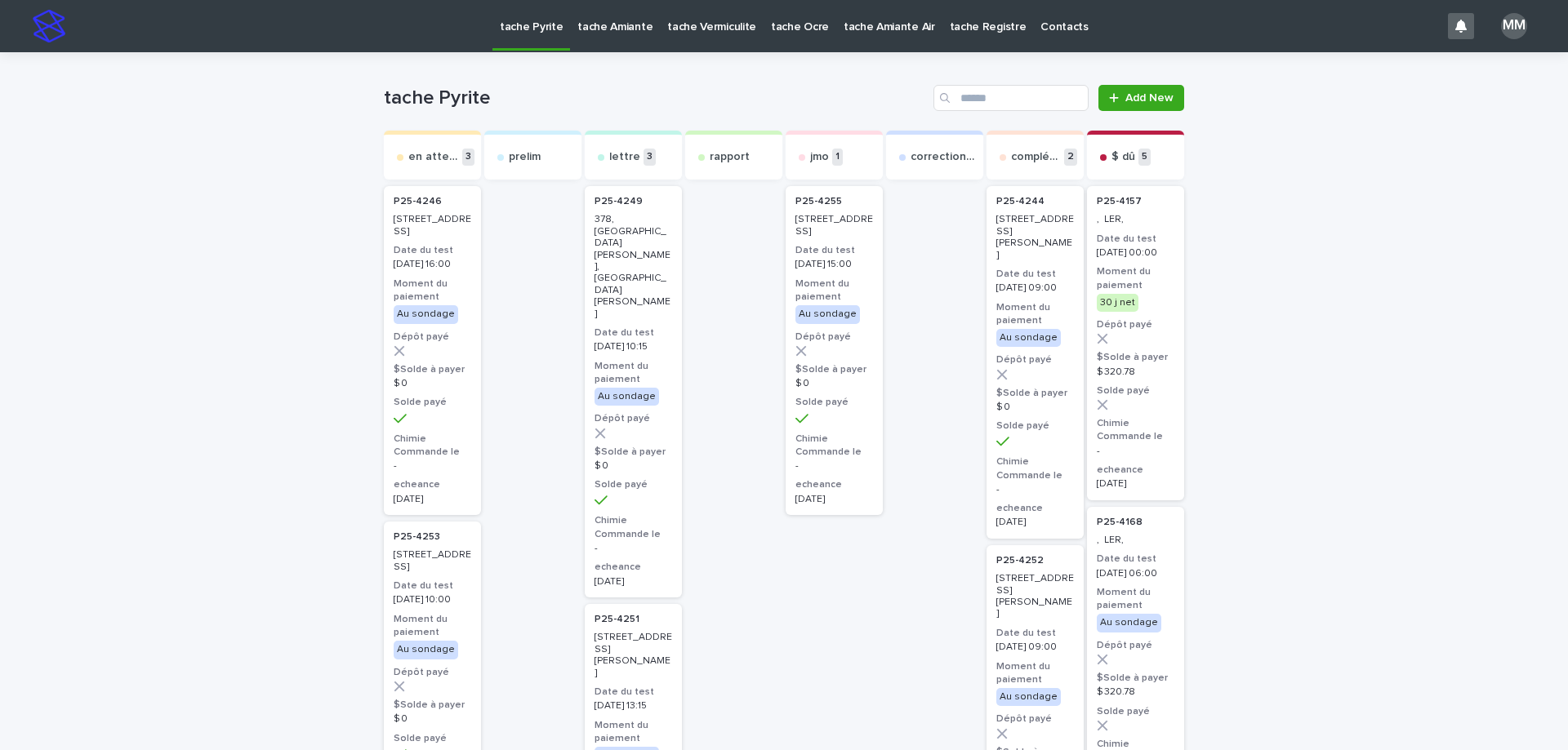
click at [604, 17] on p "tache Amiante" at bounding box center [614, 17] width 75 height 34
